Goal: Task Accomplishment & Management: Use online tool/utility

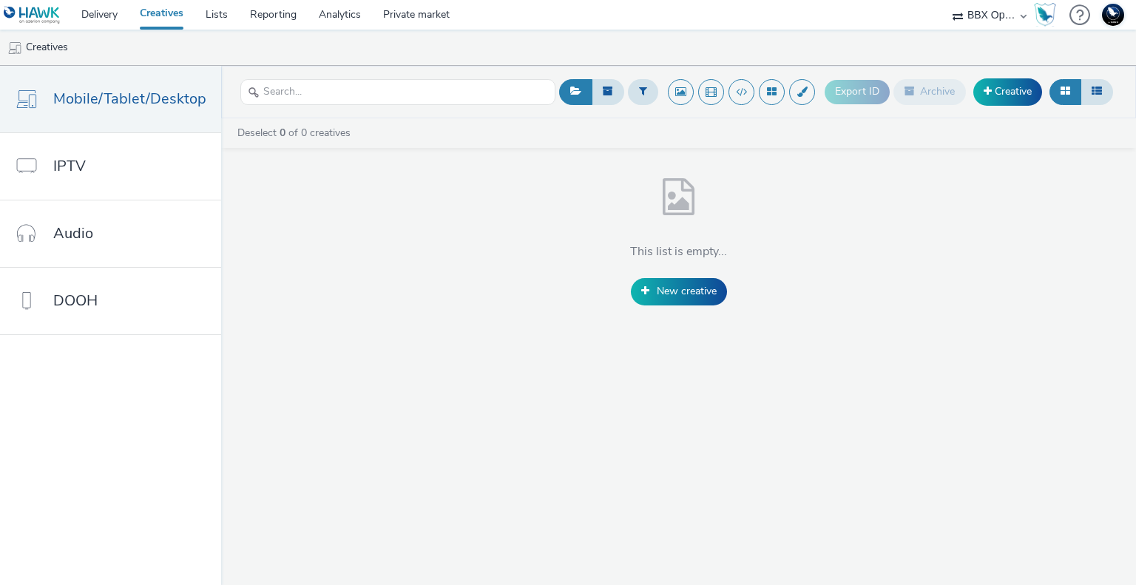
click at [1008, 7] on select "75 Media A8 Media Group ABI Media Abkom AB Abovo Ace & Tate Ad-on Media Nordic …" at bounding box center [990, 15] width 89 height 30
select select "2fc77e36-bb93-4aa3-9dff-dcb08e02eac6"
click at [946, 0] on select "75 Media A8 Media Group ABI Media Abkom AB Abovo Ace & Tate Ad-on Media Nordic …" at bounding box center [990, 15] width 89 height 30
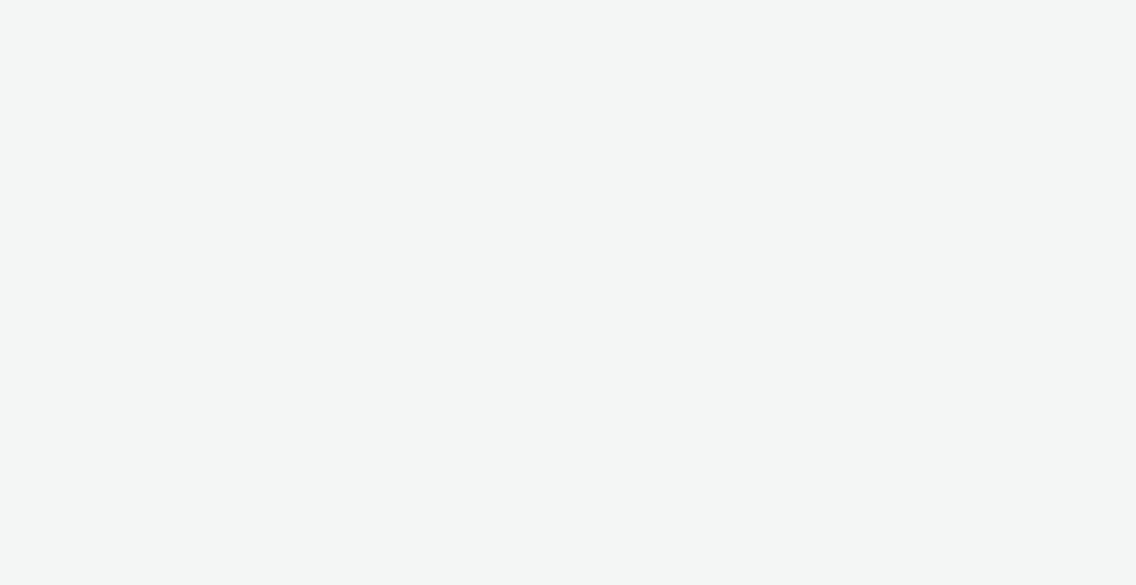
select select "2fc77e36-bb93-4aa3-9dff-dcb08e02eac6"
select select "2405a9d4-3350-4458-8d06-44f78962fa76"
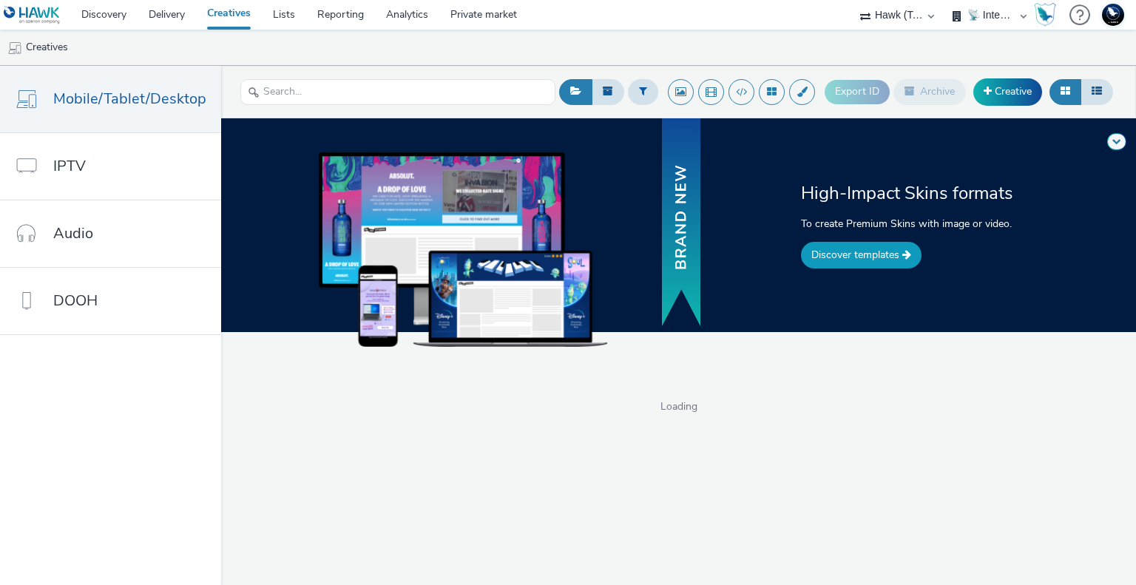
click at [872, 255] on link "Discover templates" at bounding box center [861, 255] width 121 height 27
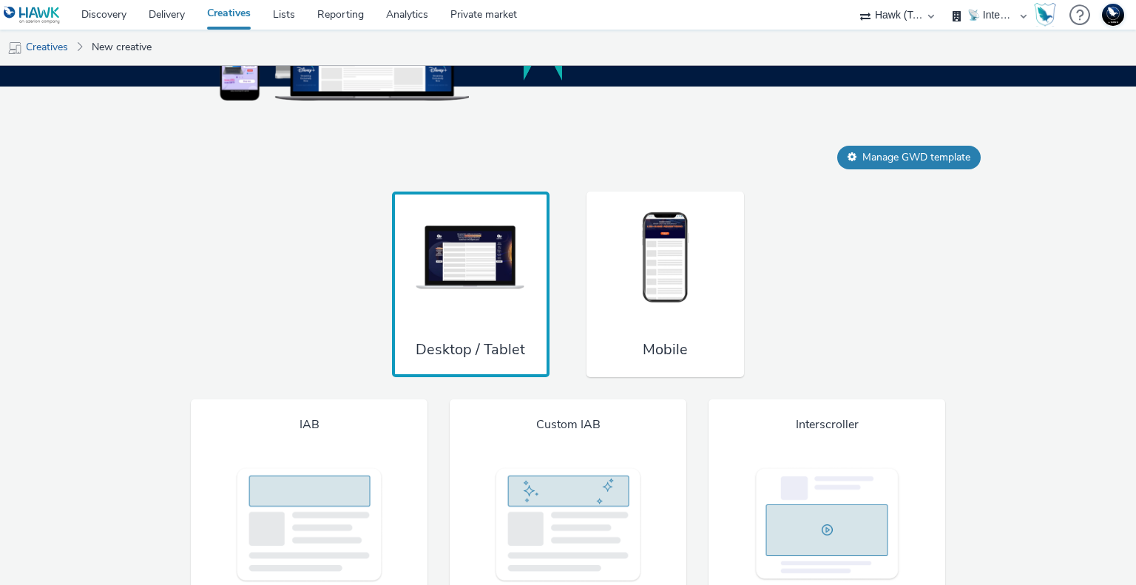
scroll to position [1002, 0]
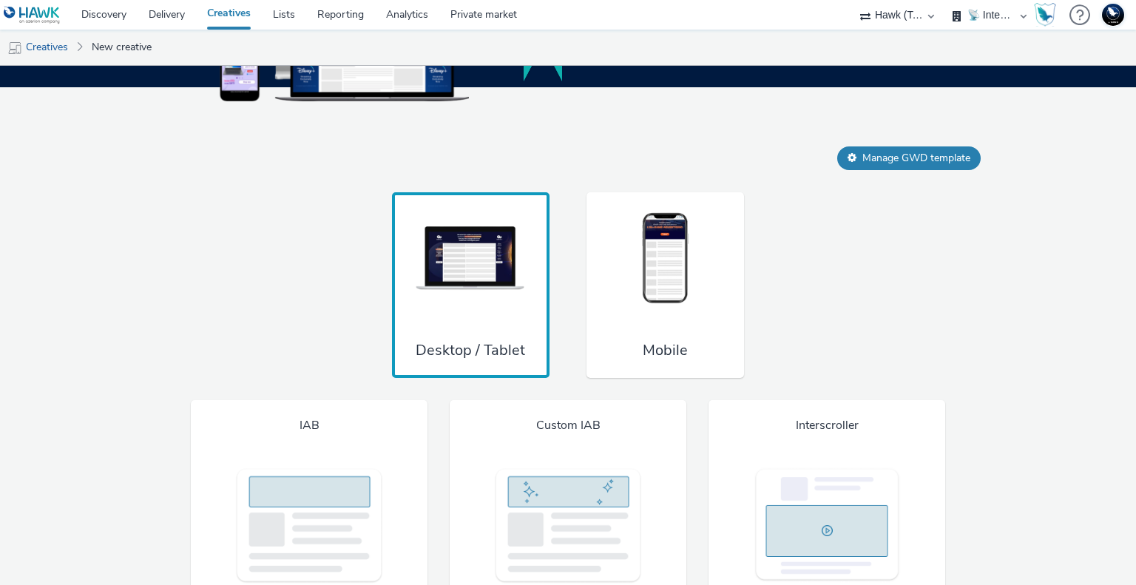
click at [671, 260] on img at bounding box center [665, 259] width 111 height 98
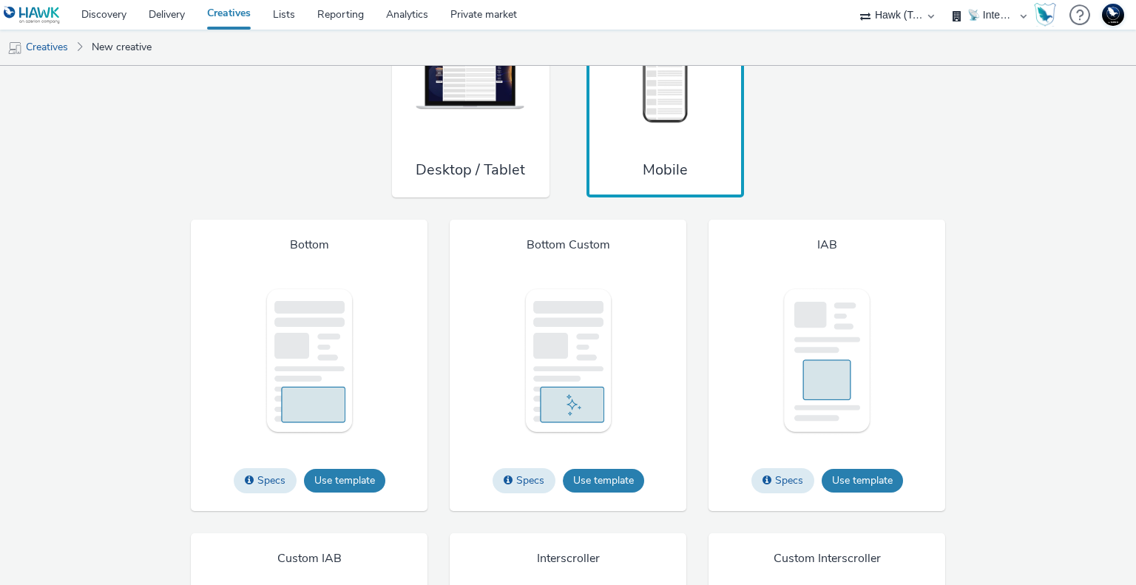
scroll to position [1183, 0]
drag, startPoint x: 340, startPoint y: 481, endPoint x: 283, endPoint y: 349, distance: 143.8
click at [283, 349] on img at bounding box center [309, 360] width 90 height 148
click at [322, 350] on img at bounding box center [309, 360] width 90 height 148
click at [339, 487] on button "Use template" at bounding box center [344, 480] width 81 height 24
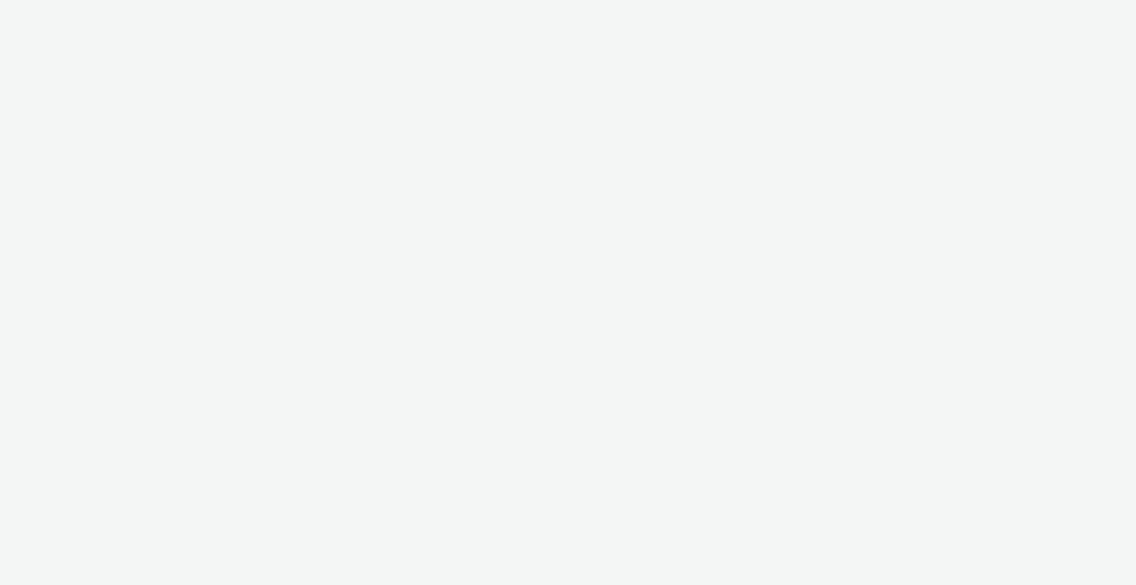
select select "2fc77e36-bb93-4aa3-9dff-dcb08e02eac6"
select select "2405a9d4-3350-4458-8d06-44f78962fa76"
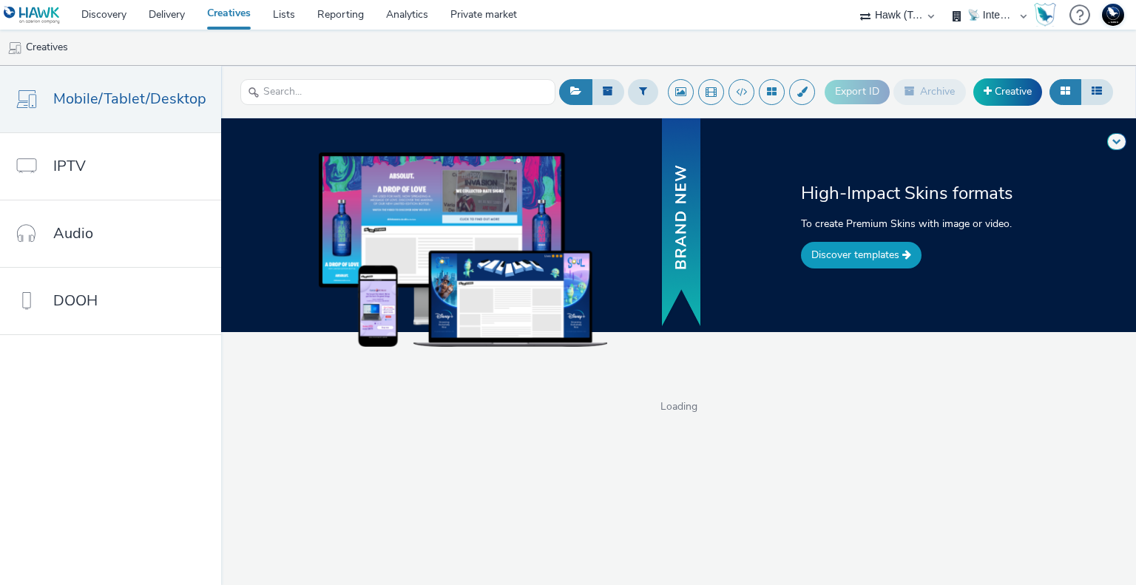
click at [846, 254] on link "Discover templates" at bounding box center [861, 255] width 121 height 27
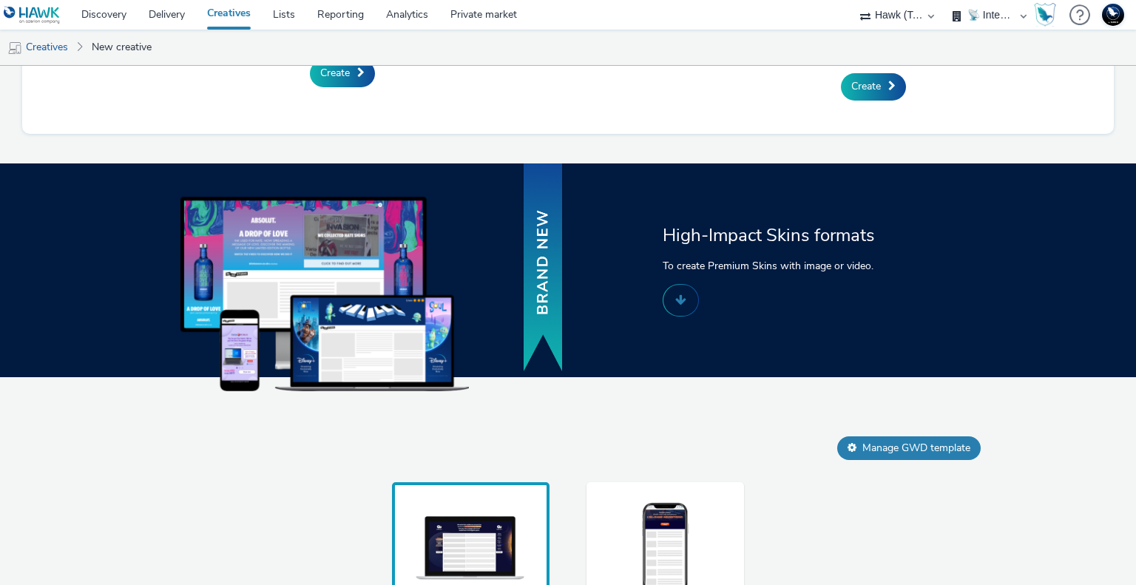
scroll to position [723, 0]
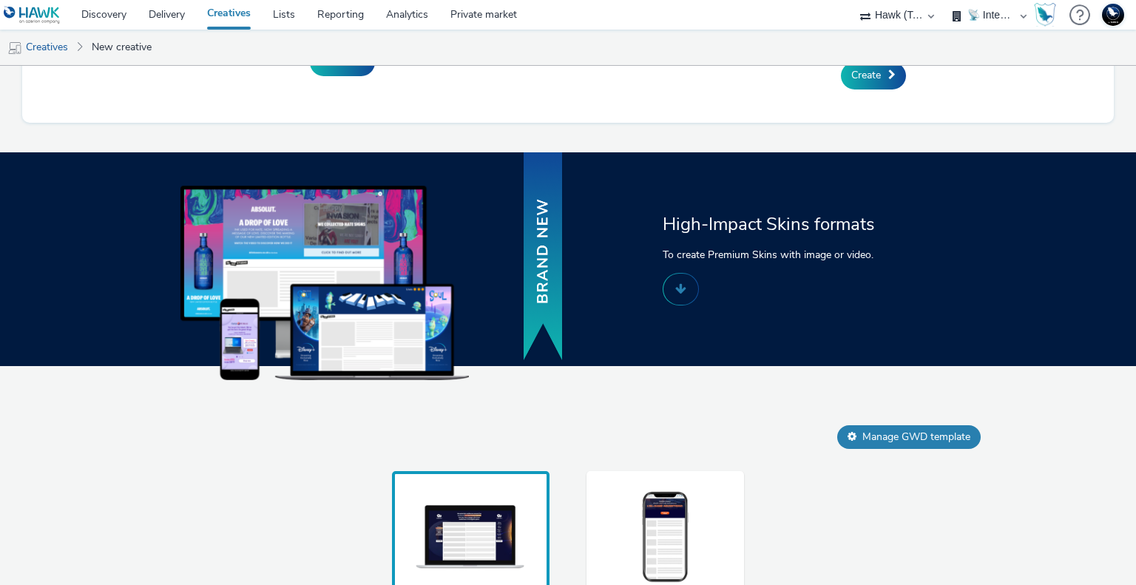
click at [669, 508] on img at bounding box center [665, 538] width 111 height 98
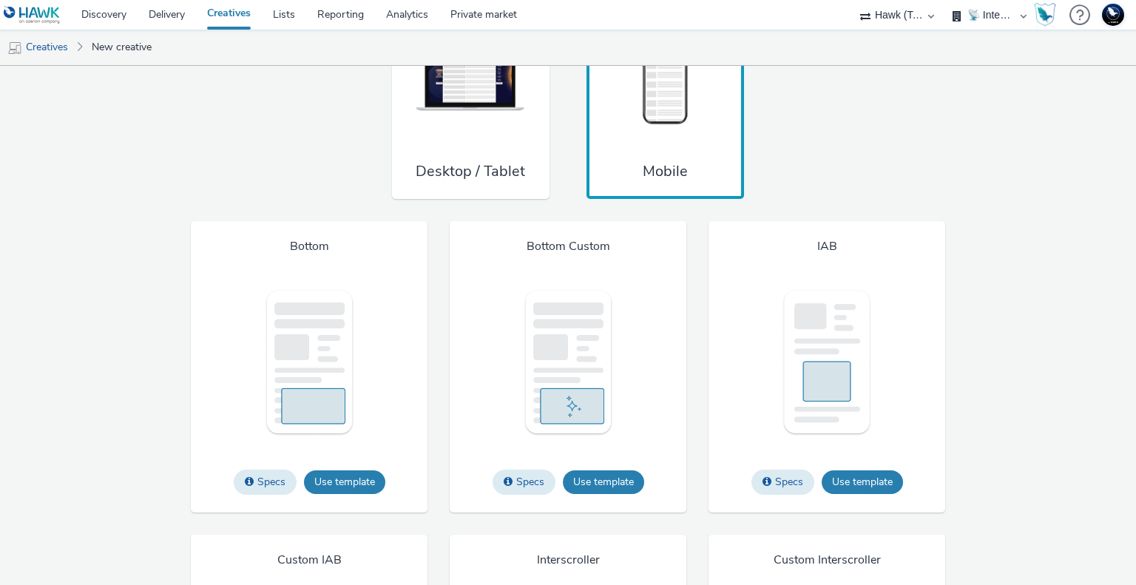
scroll to position [1181, 0]
click at [335, 481] on button "Use template" at bounding box center [344, 483] width 81 height 24
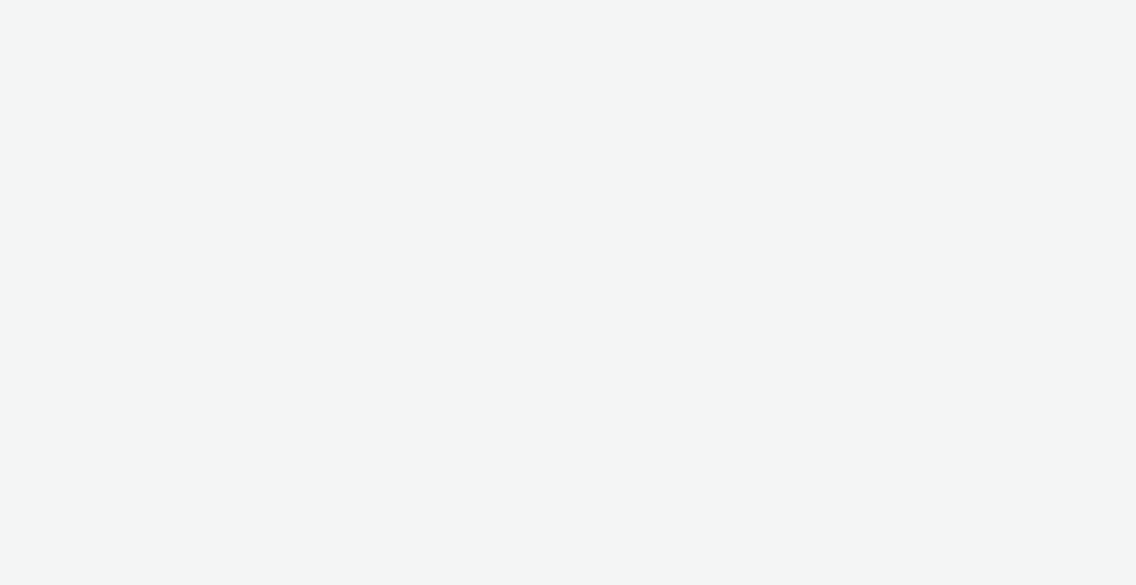
select select "2fc77e36-bb93-4aa3-9dff-dcb08e02eac6"
select select "2405a9d4-3350-4458-8d06-44f78962fa76"
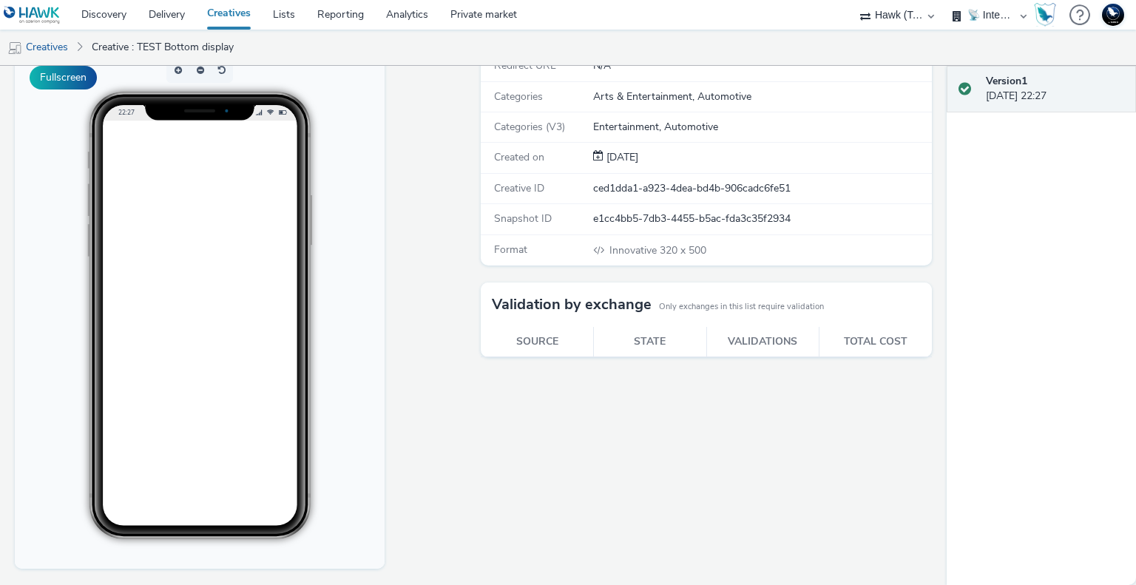
scroll to position [124, 0]
click at [55, 84] on button "Fullscreen" at bounding box center [63, 79] width 67 height 24
click at [69, 44] on link "Creatives" at bounding box center [37, 48] width 75 height 36
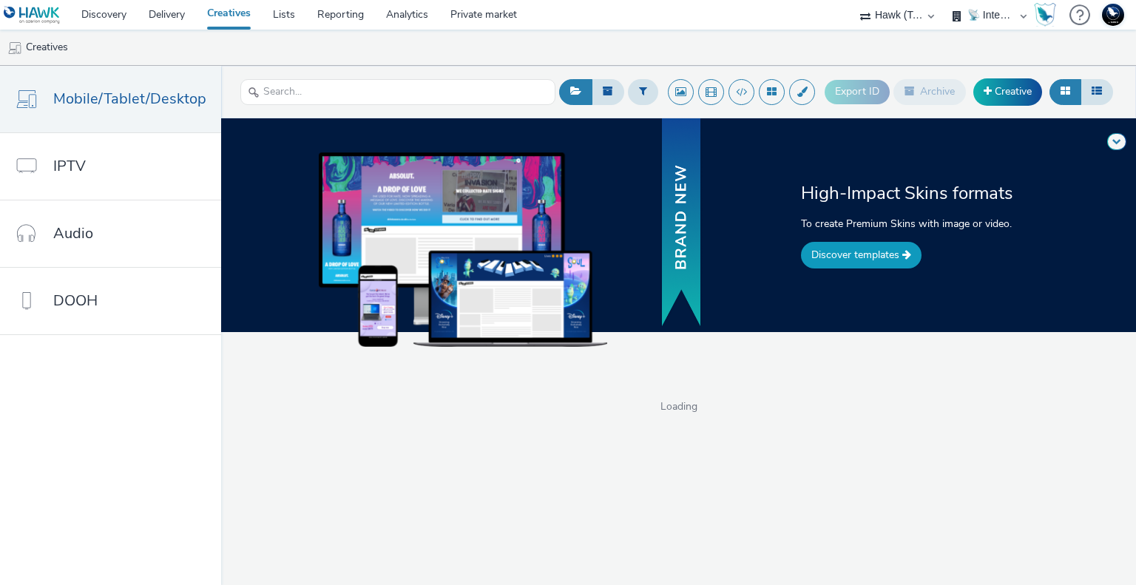
click at [856, 257] on link "Discover templates" at bounding box center [861, 255] width 121 height 27
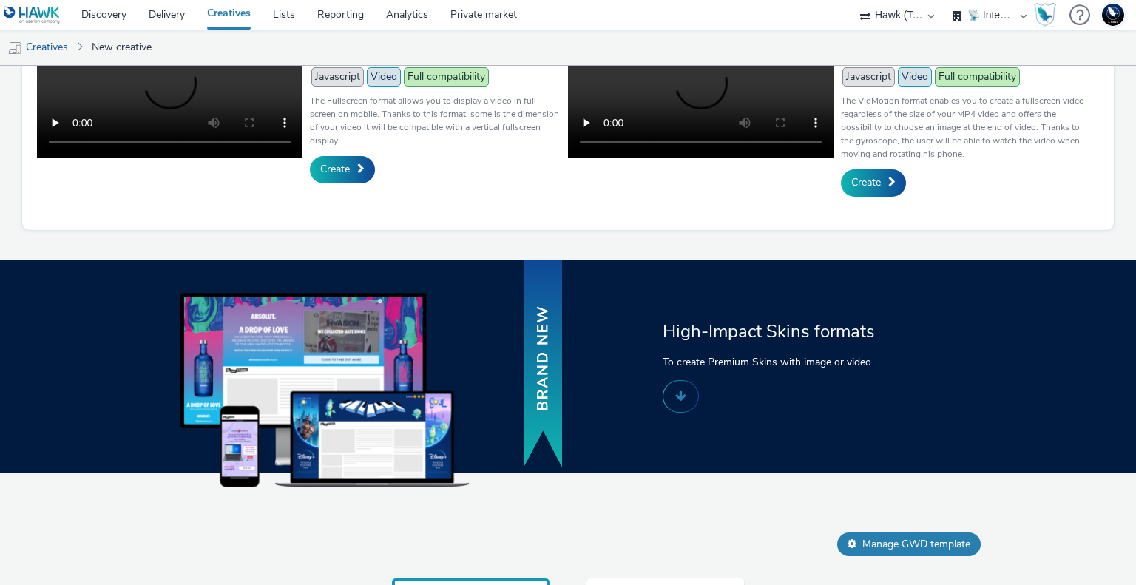
scroll to position [723, 0]
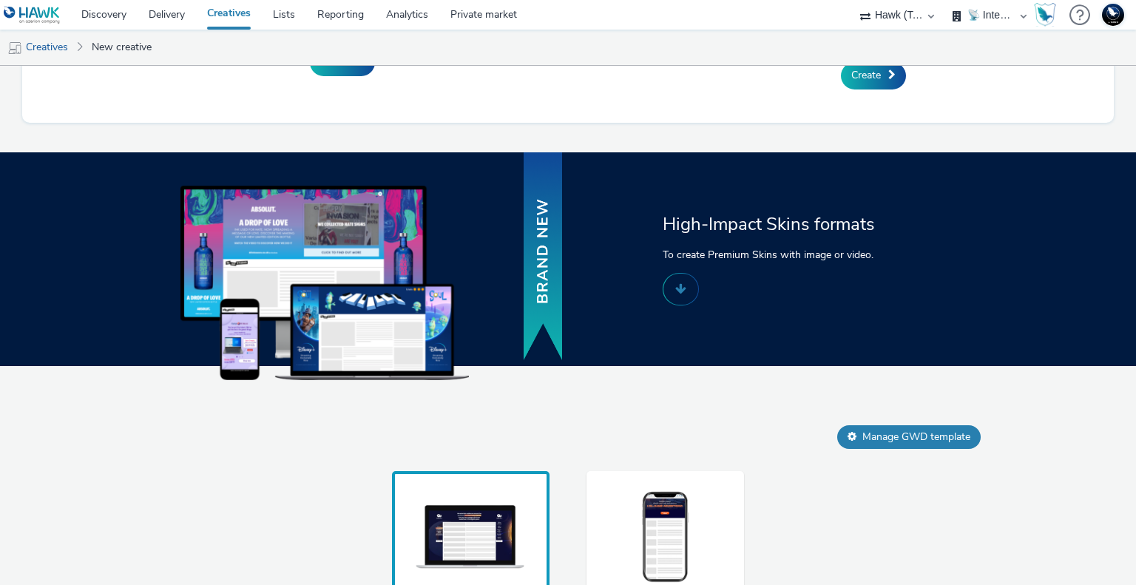
click at [672, 509] on img at bounding box center [665, 538] width 111 height 98
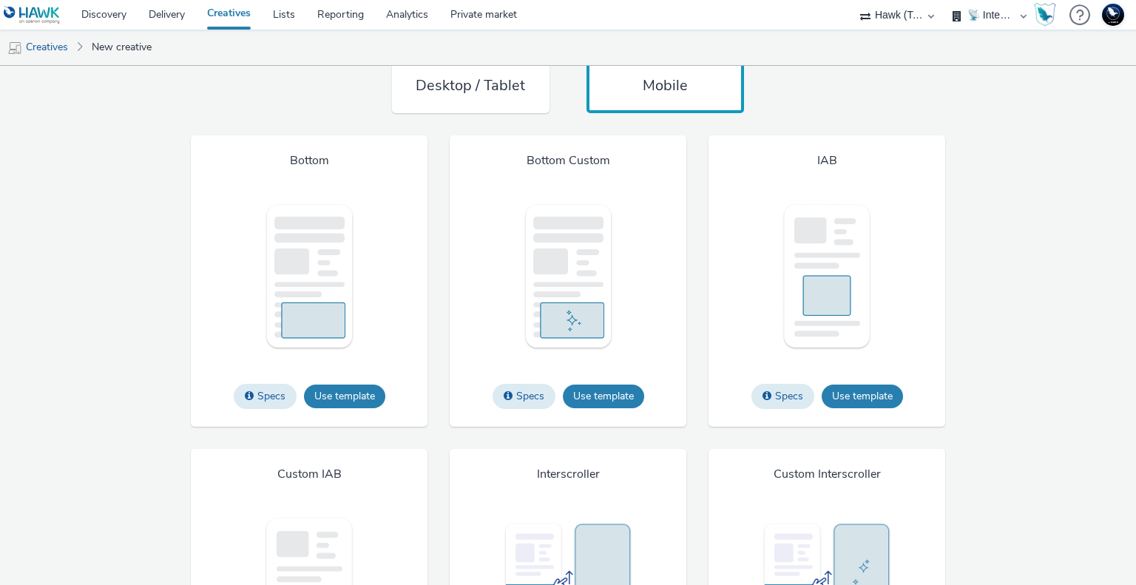
scroll to position [1265, 0]
click at [610, 394] on button "Use template" at bounding box center [603, 398] width 81 height 24
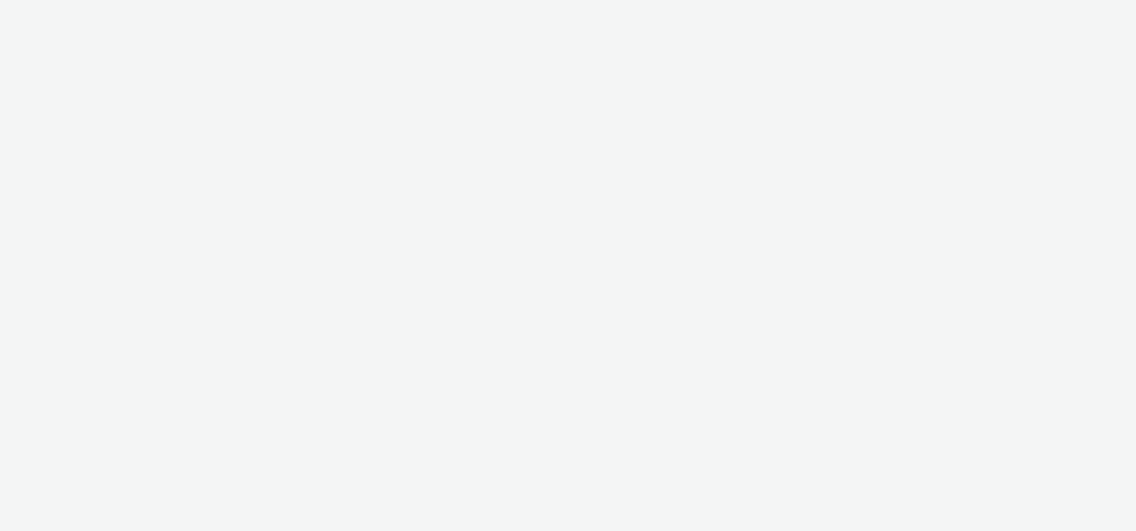
select select "2fc77e36-bb93-4aa3-9dff-dcb08e02eac6"
select select "2405a9d4-3350-4458-8d06-44f78962fa76"
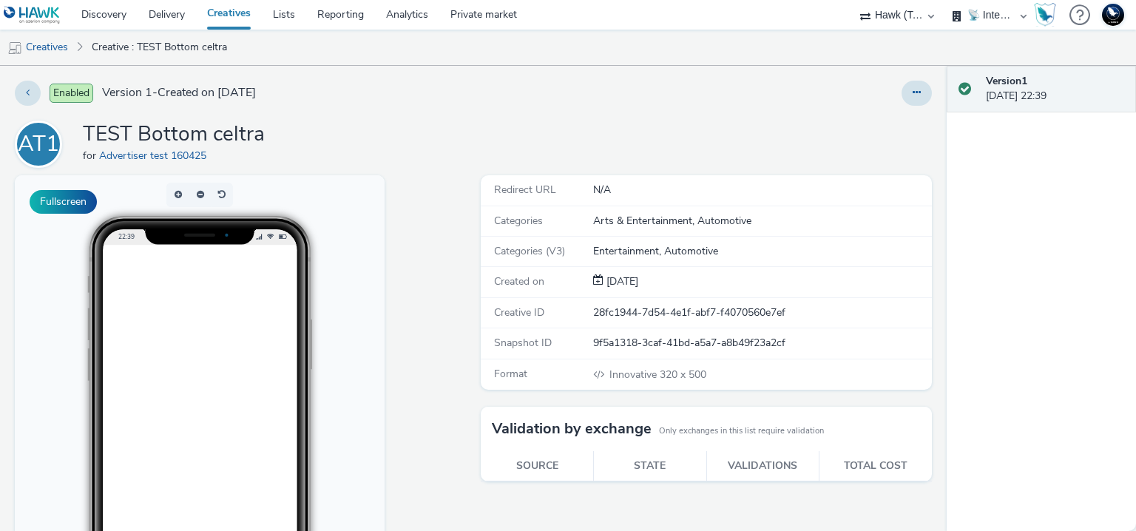
click at [63, 215] on body "22:39" at bounding box center [200, 434] width 370 height 518
click at [67, 201] on button "Fullscreen" at bounding box center [63, 202] width 67 height 24
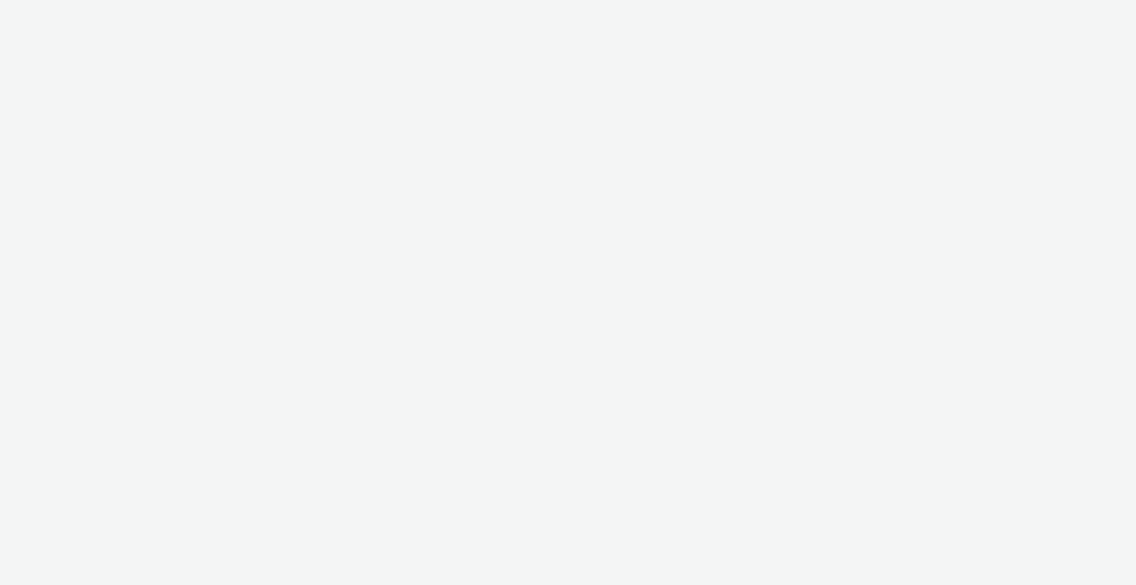
select select "2fc77e36-bb93-4aa3-9dff-dcb08e02eac6"
select select "2405a9d4-3350-4458-8d06-44f78962fa76"
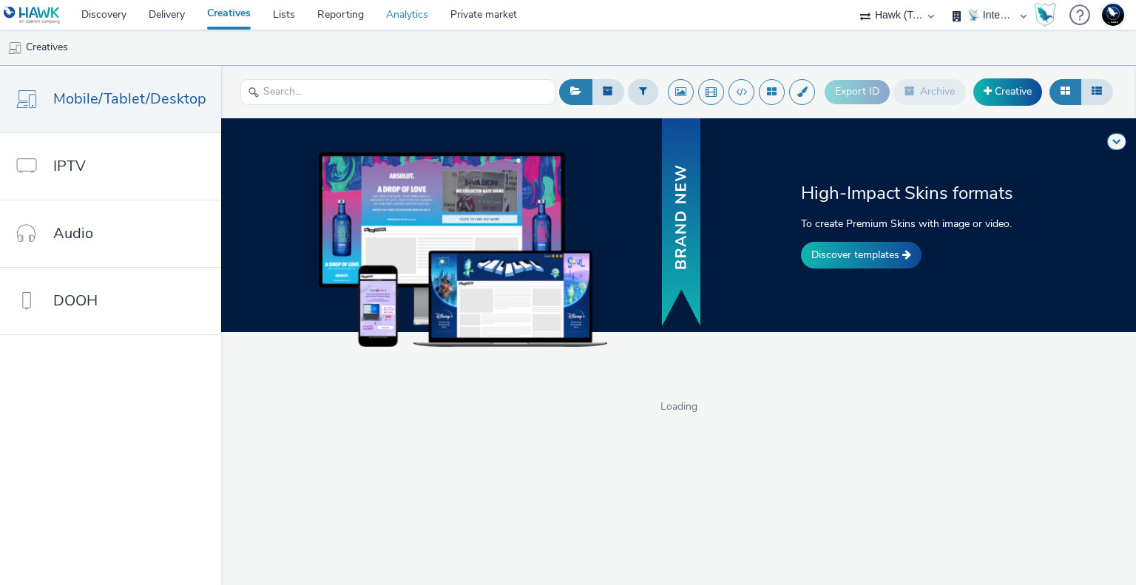
click at [394, 16] on link "Analytics" at bounding box center [407, 15] width 64 height 30
